Goal: Information Seeking & Learning: Learn about a topic

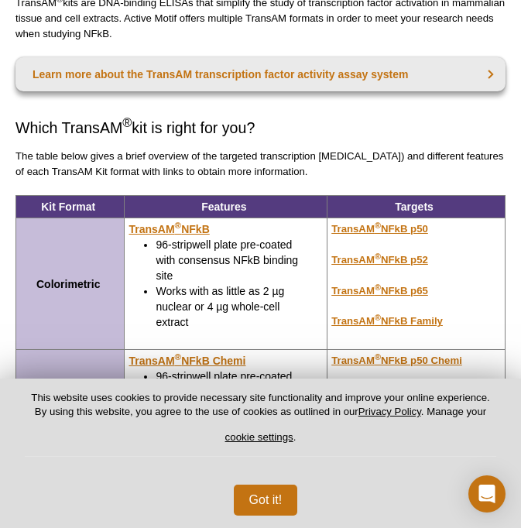
scroll to position [143, 0]
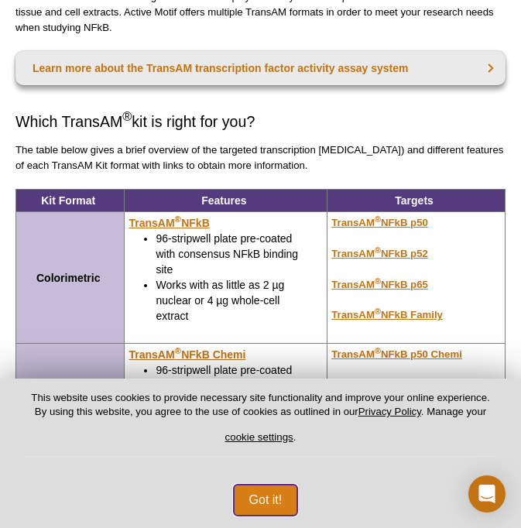
click at [258, 500] on button "Got it!" at bounding box center [266, 499] width 64 height 31
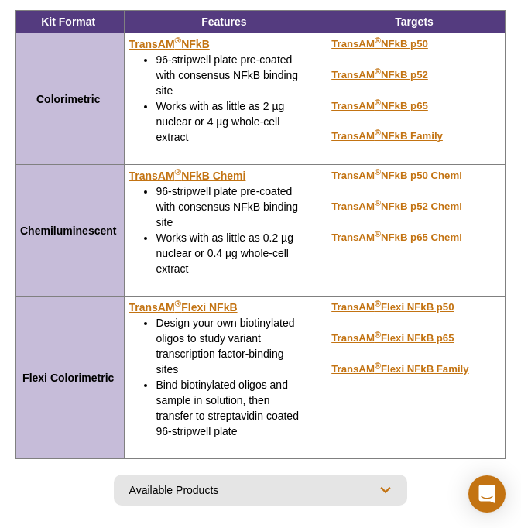
scroll to position [302, 0]
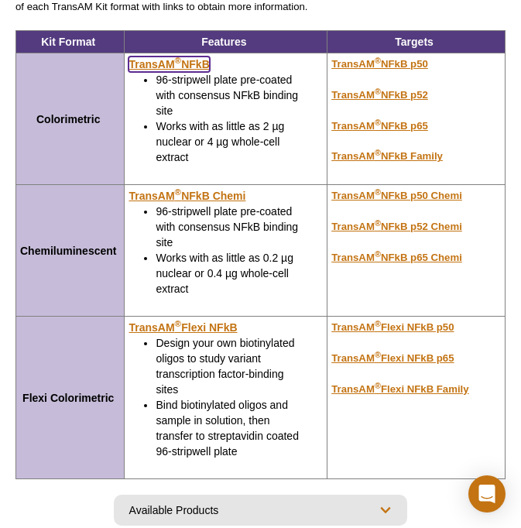
click at [200, 64] on u "TransAM ® NFkB" at bounding box center [168, 64] width 80 height 12
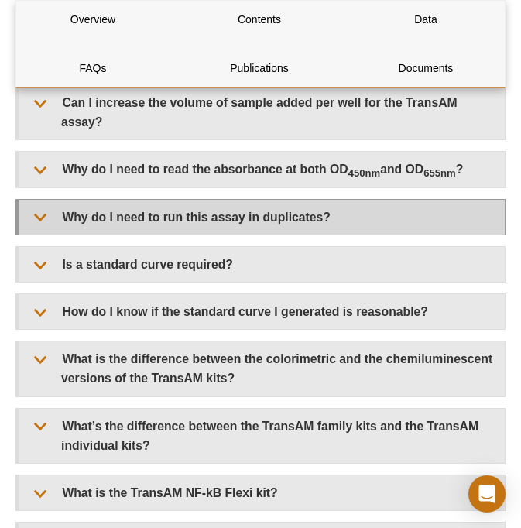
scroll to position [2897, 0]
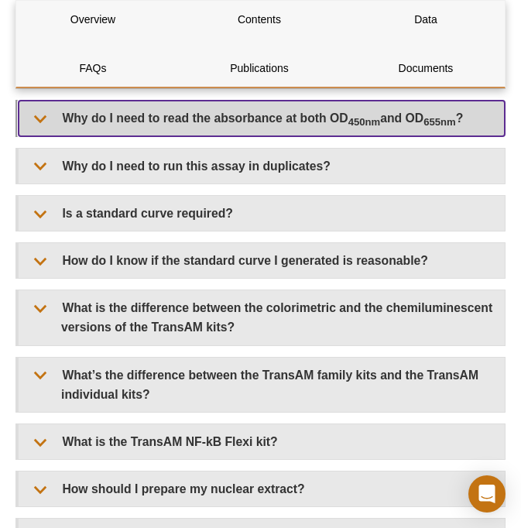
click at [308, 118] on summary "Why do I need to read the absorbance at both OD 450nm and OD 655nm ?" at bounding box center [262, 118] width 486 height 35
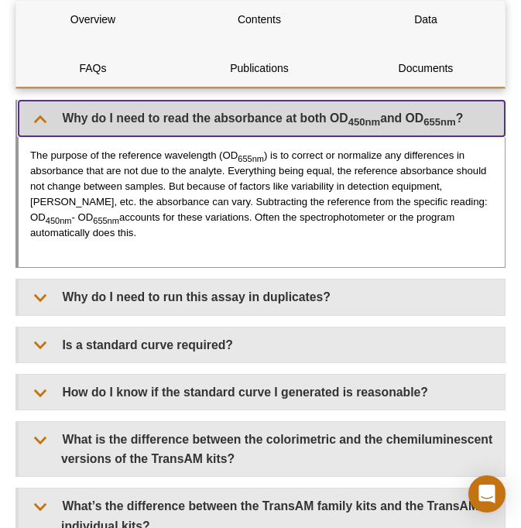
click at [308, 118] on summary "Why do I need to read the absorbance at both OD 450nm and OD 655nm ?" at bounding box center [262, 118] width 486 height 35
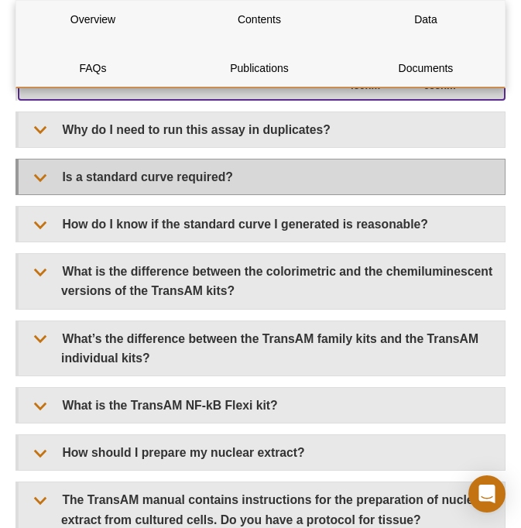
scroll to position [2948, 0]
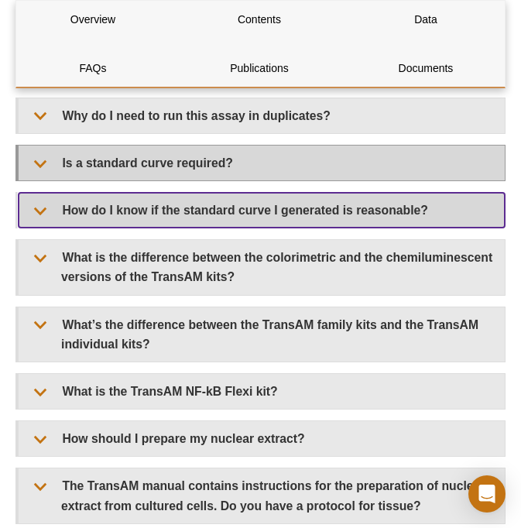
click at [308, 208] on summary "How do I know if the standard curve I generated is reasonable?" at bounding box center [262, 210] width 486 height 35
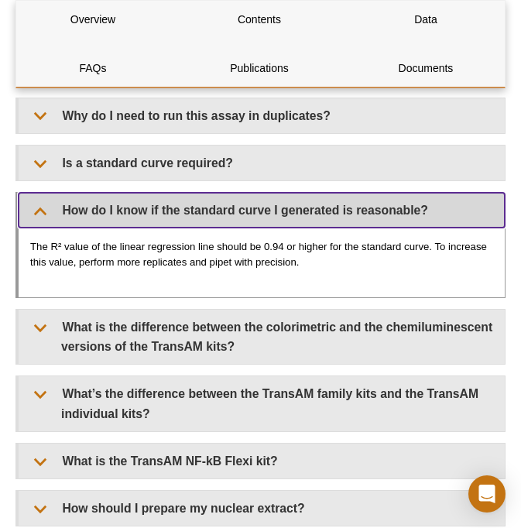
click at [302, 203] on summary "How do I know if the standard curve I generated is reasonable?" at bounding box center [262, 210] width 486 height 35
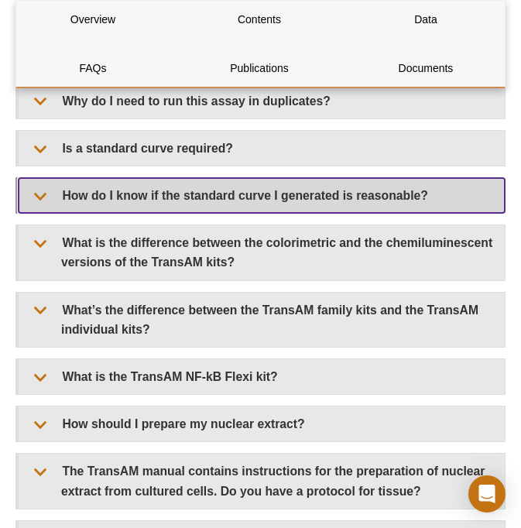
scroll to position [2962, 0]
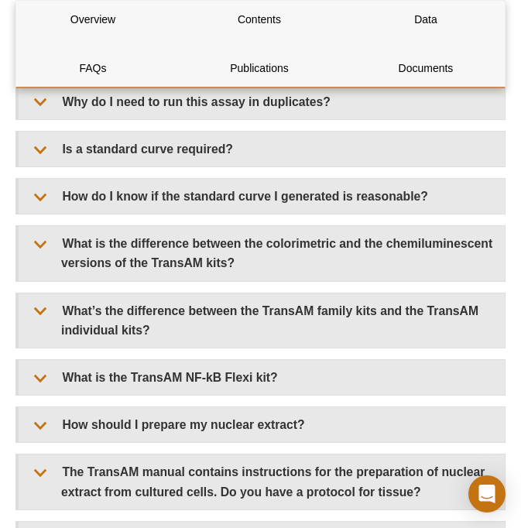
click at [295, 162] on div "Can I use your TransAM kit with my species of sample? All of the TransAM kits w…" at bounding box center [260, 472] width 490 height 1463
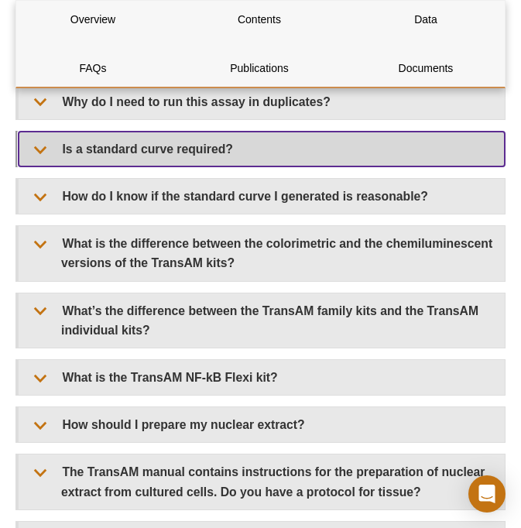
click at [292, 141] on summary "Is a standard curve required?" at bounding box center [262, 148] width 486 height 35
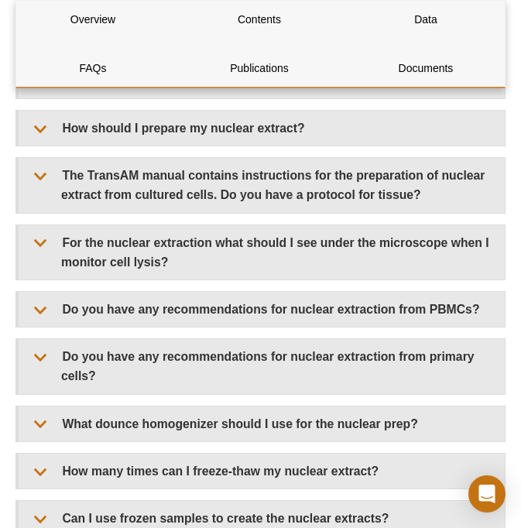
scroll to position [3403, 0]
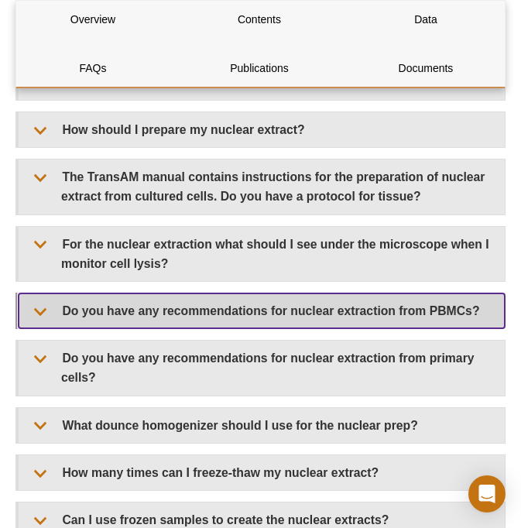
click at [306, 303] on summary "Do you have any recommendations for nuclear extraction from PBMCs?" at bounding box center [262, 310] width 486 height 35
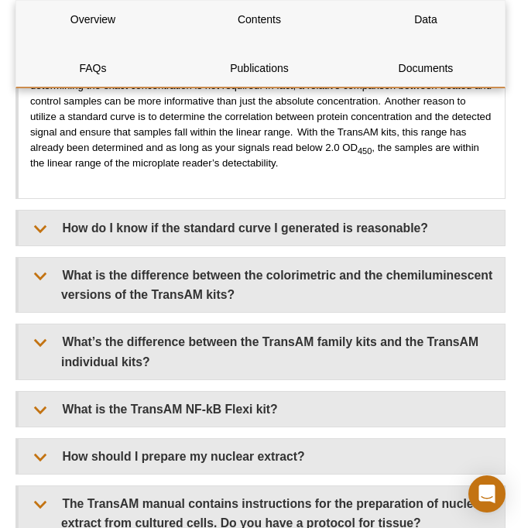
scroll to position [3089, 0]
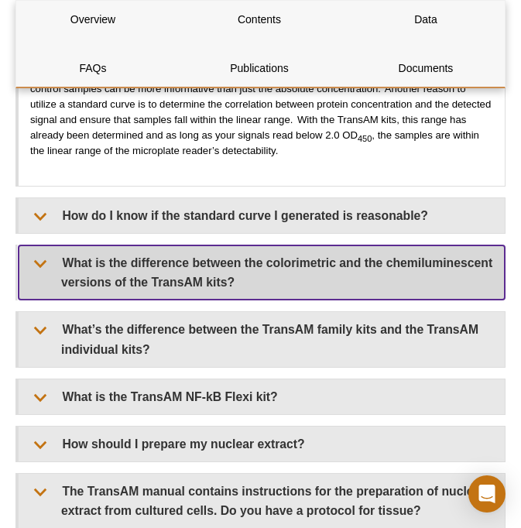
click at [288, 289] on summary "What is the difference between the colorimetric and the chemiluminescent versio…" at bounding box center [262, 272] width 486 height 54
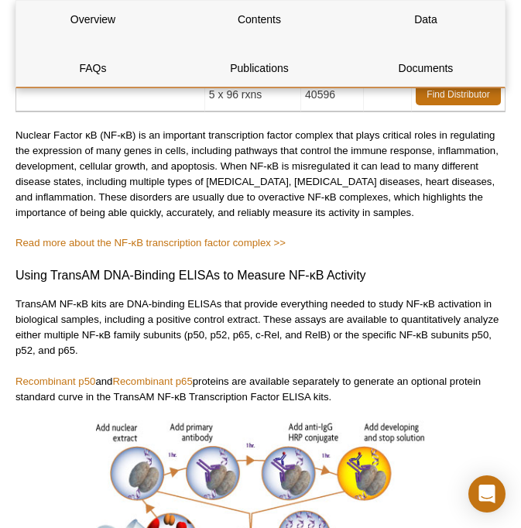
scroll to position [739, 0]
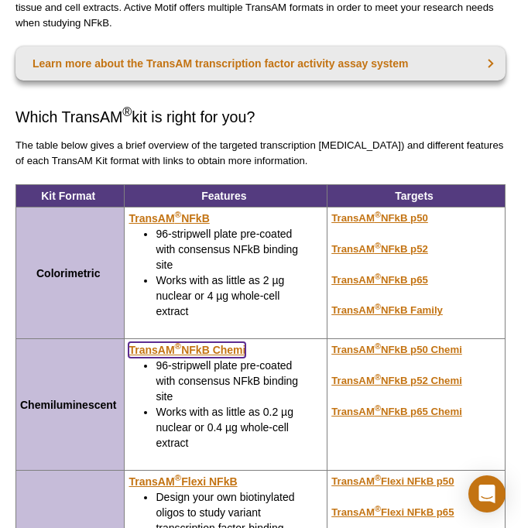
click at [201, 353] on u "TransAM ® NFkB Chemi" at bounding box center [186, 349] width 117 height 12
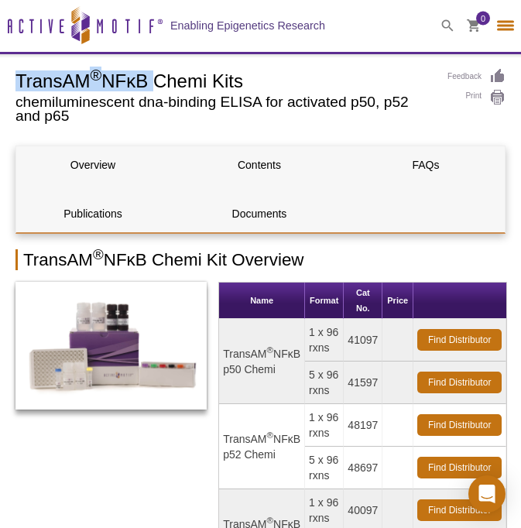
drag, startPoint x: 19, startPoint y: 73, endPoint x: 155, endPoint y: 79, distance: 136.2
click at [155, 79] on h1 "TransAM ® NFκB Chemi Kits" at bounding box center [223, 79] width 416 height 23
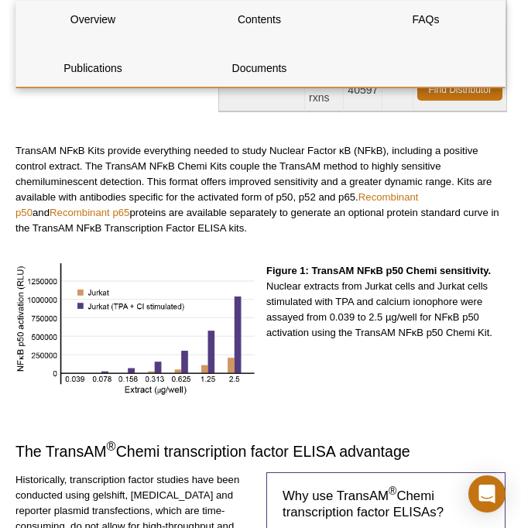
scroll to position [473, 0]
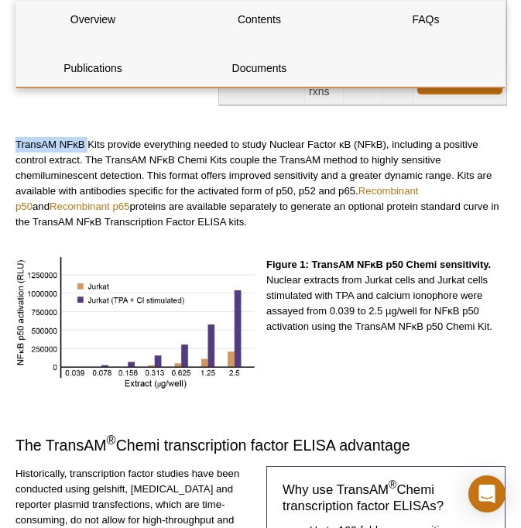
drag, startPoint x: 16, startPoint y: 145, endPoint x: 87, endPoint y: 143, distance: 71.2
click at [87, 143] on p "TransAM NFκB Kits provide everything needed to study Nuclear Factor κB (NFkB), …" at bounding box center [260, 183] width 490 height 93
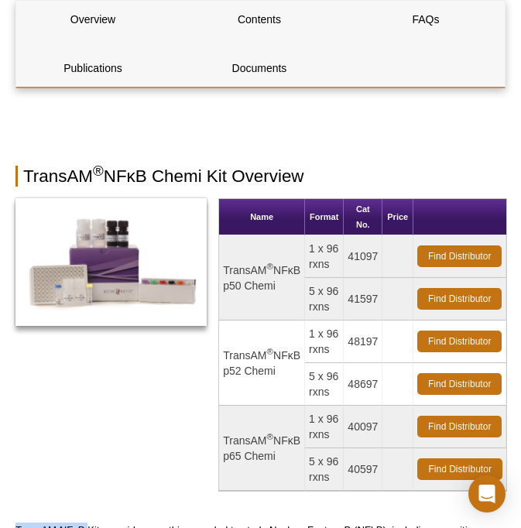
scroll to position [0, 0]
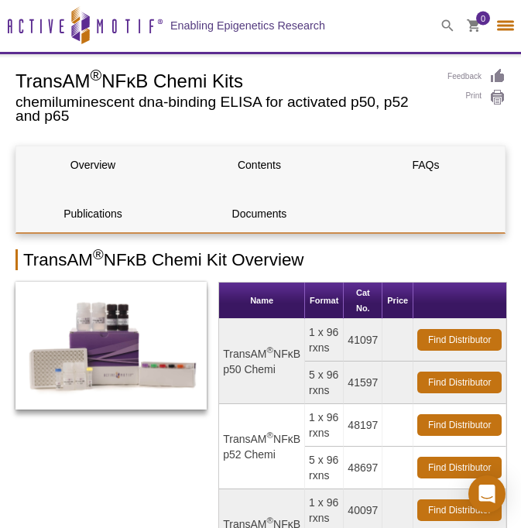
drag, startPoint x: 18, startPoint y: 77, endPoint x: 248, endPoint y: 85, distance: 229.9
click at [248, 85] on h1 "TransAM ® NFκB Chemi Kits" at bounding box center [223, 79] width 416 height 23
copy h1 "TransAM ® NFκB Chemi Kits"
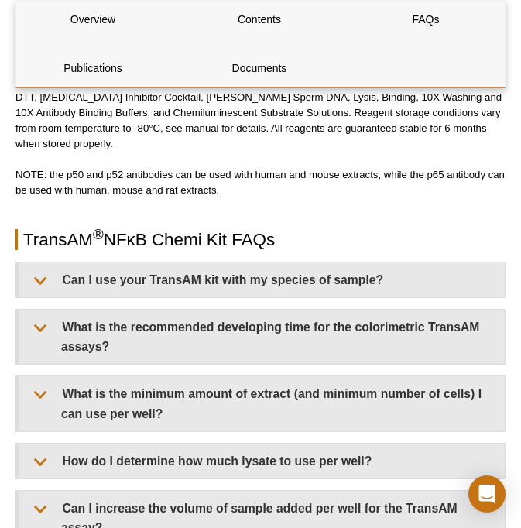
scroll to position [1628, 0]
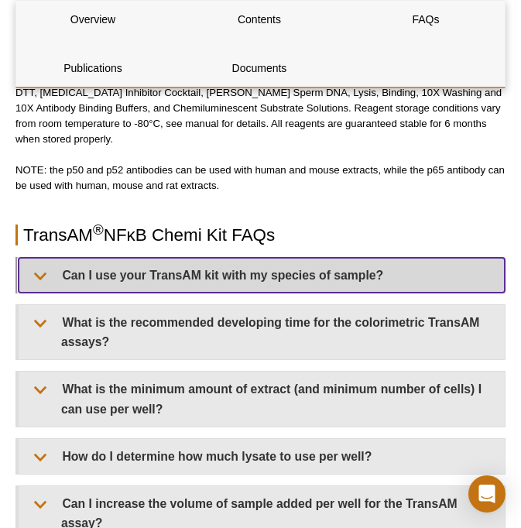
click at [353, 275] on summary "Can I use your TransAM kit with my species of sample?" at bounding box center [262, 275] width 486 height 35
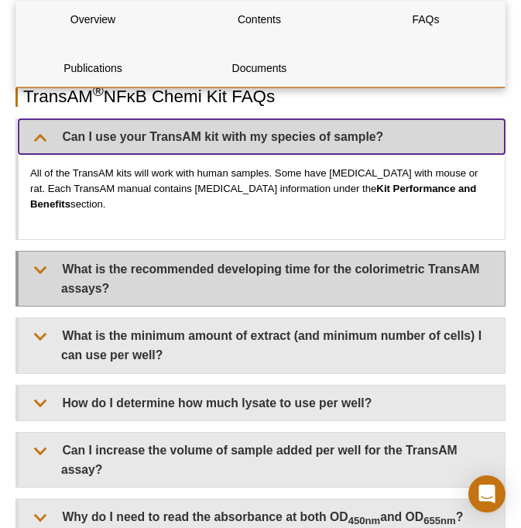
scroll to position [1741, 0]
